Goal: Ask a question

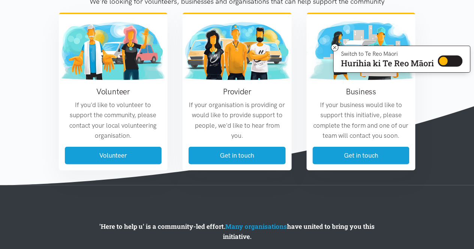
scroll to position [937, 0]
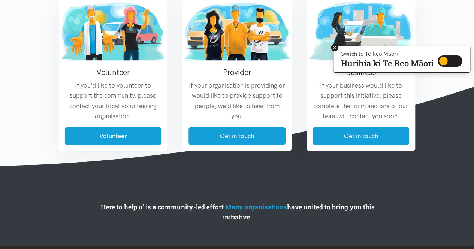
click at [334, 46] on icon at bounding box center [334, 47] width 3 height 3
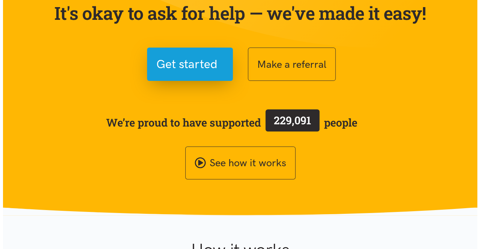
scroll to position [0, 0]
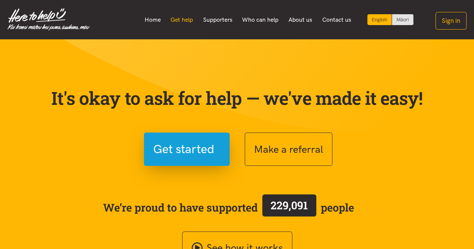
click at [180, 22] on link "Get help" at bounding box center [182, 20] width 33 height 16
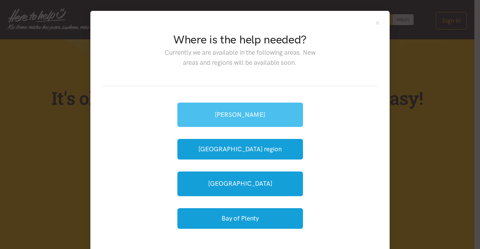
click at [258, 120] on link "[PERSON_NAME]" at bounding box center [240, 115] width 126 height 24
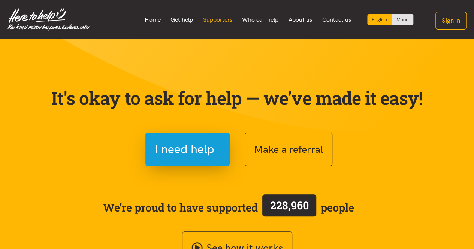
click at [213, 18] on link "Supporters" at bounding box center [217, 20] width 39 height 16
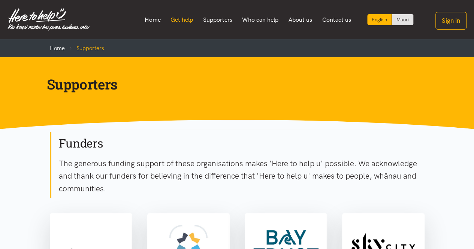
click at [179, 21] on link "Get help" at bounding box center [182, 20] width 33 height 16
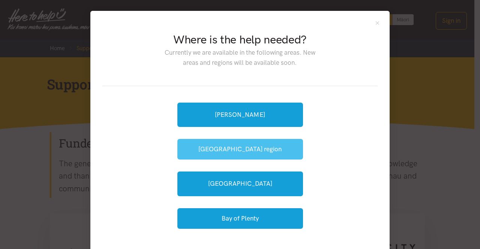
click at [256, 151] on button "[GEOGRAPHIC_DATA] region" at bounding box center [240, 149] width 126 height 21
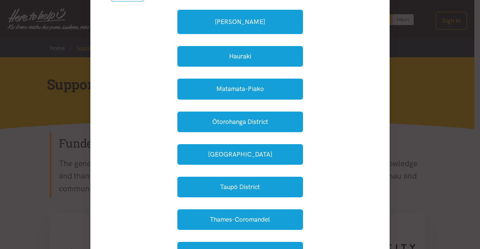
scroll to position [112, 0]
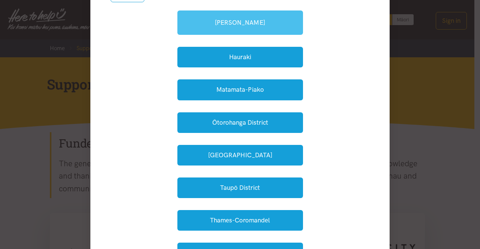
click at [217, 21] on link "[PERSON_NAME]" at bounding box center [240, 22] width 126 height 24
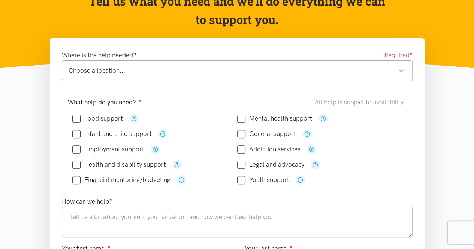
scroll to position [37, 0]
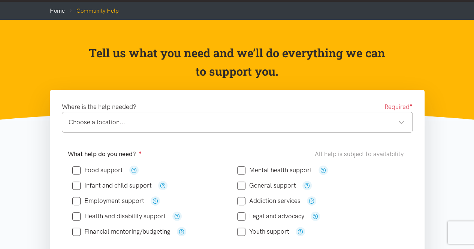
click at [156, 122] on div "Choose a location..." at bounding box center [237, 122] width 336 height 10
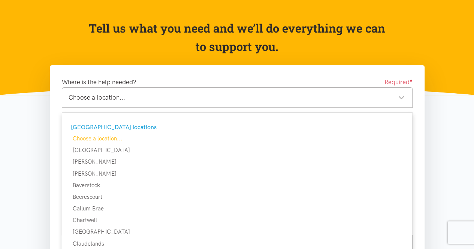
scroll to position [0, 0]
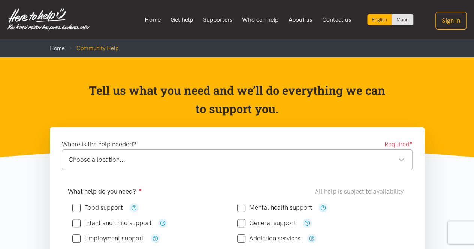
click at [217, 86] on p "Tell us what you need and we’ll do everything we can to support you." at bounding box center [237, 99] width 298 height 37
click at [249, 159] on div "Choose a location..." at bounding box center [237, 160] width 336 height 10
click at [184, 107] on p "Tell us what you need and we’ll do everything we can to support you." at bounding box center [237, 99] width 298 height 37
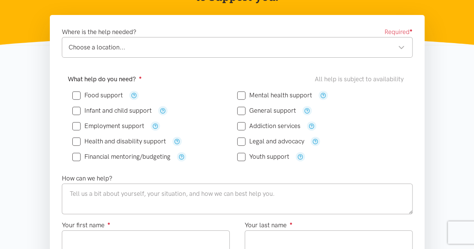
click at [246, 93] on input "Mental health support" at bounding box center [274, 95] width 75 height 6
checkbox input "true"
click at [77, 154] on input "Financial mentoring/budgeting" at bounding box center [121, 157] width 98 height 6
checkbox input "true"
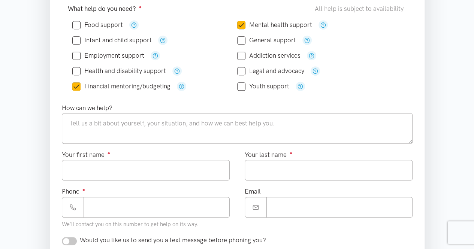
scroll to position [187, 0]
